Goal: Task Accomplishment & Management: Manage account settings

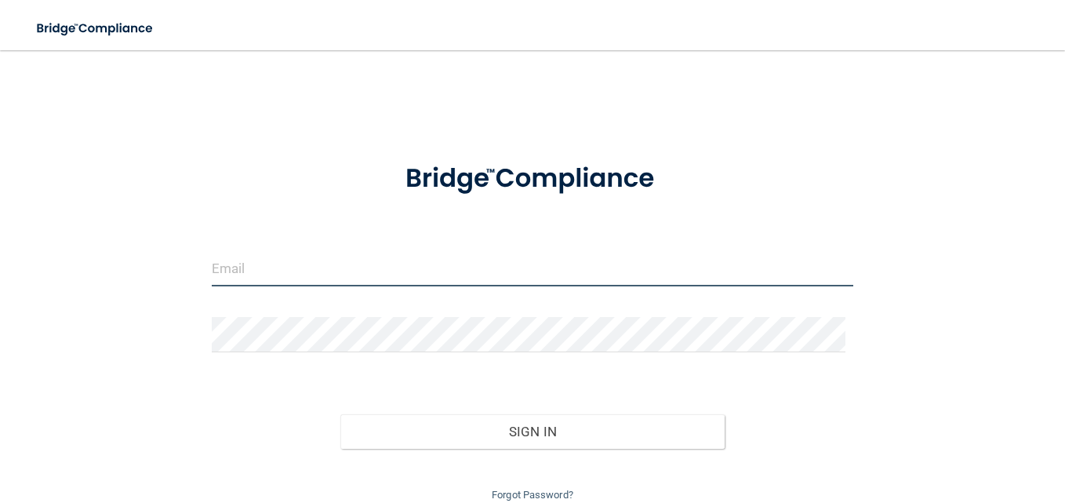
click at [326, 275] on input "email" at bounding box center [532, 268] width 641 height 35
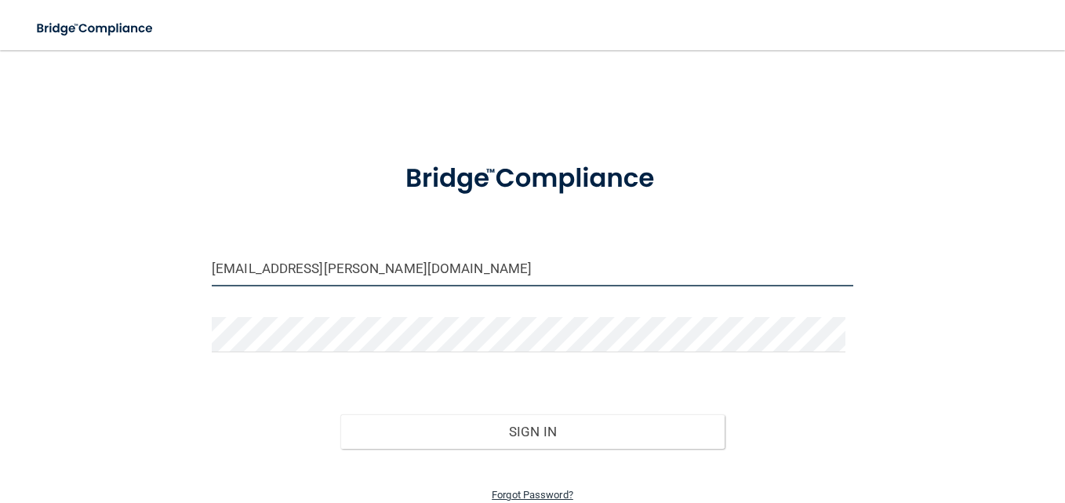
type input "[EMAIL_ADDRESS][PERSON_NAME][DOMAIN_NAME]"
click at [557, 495] on link "Forgot Password?" at bounding box center [533, 494] width 82 height 12
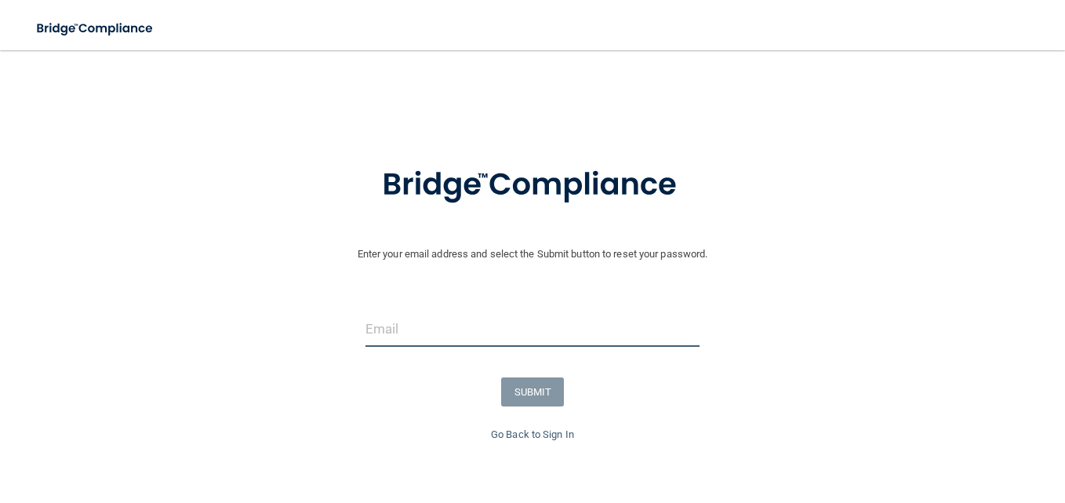
click at [535, 336] on input "email" at bounding box center [532, 328] width 334 height 35
type input "[EMAIL_ADDRESS][PERSON_NAME][DOMAIN_NAME]"
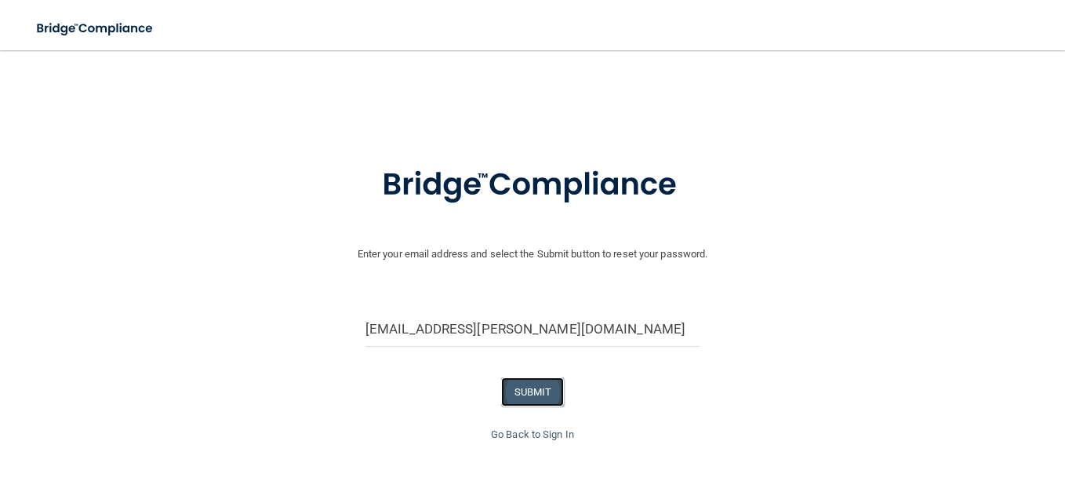
click at [520, 387] on button "SUBMIT" at bounding box center [533, 391] width 64 height 29
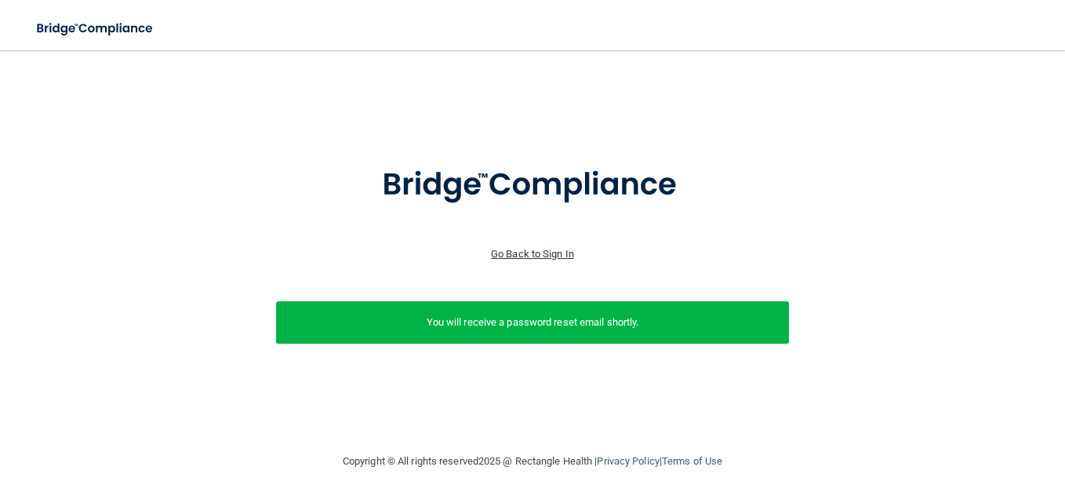
click at [527, 250] on link "Go Back to Sign In" at bounding box center [532, 254] width 83 height 12
